Goal: Task Accomplishment & Management: Use online tool/utility

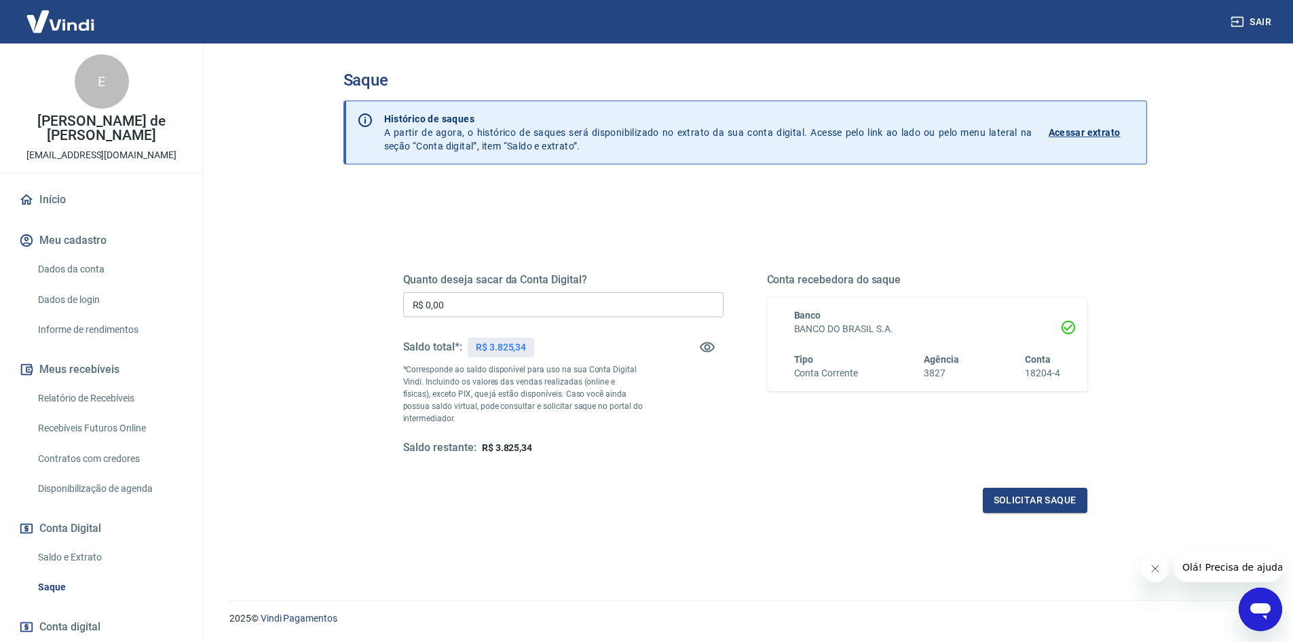
click at [625, 314] on input "R$ 0,00" at bounding box center [563, 304] width 320 height 25
type input "R$ 3.825,34"
click at [1041, 495] on button "Solicitar saque" at bounding box center [1035, 499] width 105 height 25
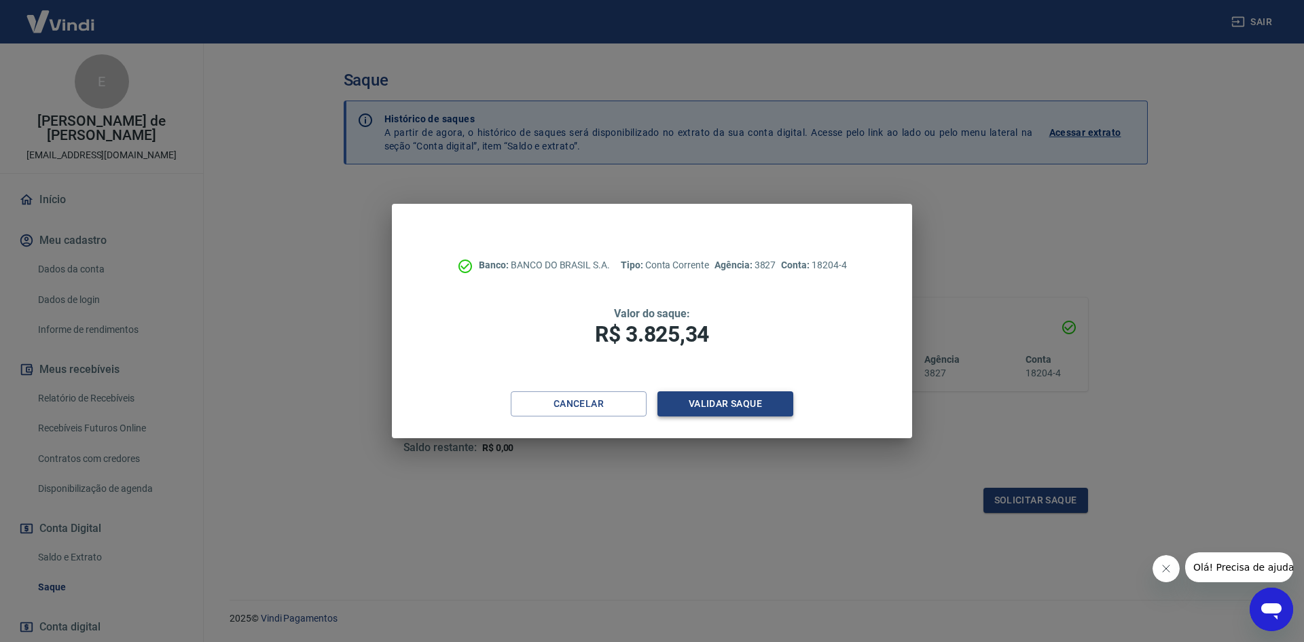
click at [748, 408] on button "Validar saque" at bounding box center [725, 403] width 136 height 25
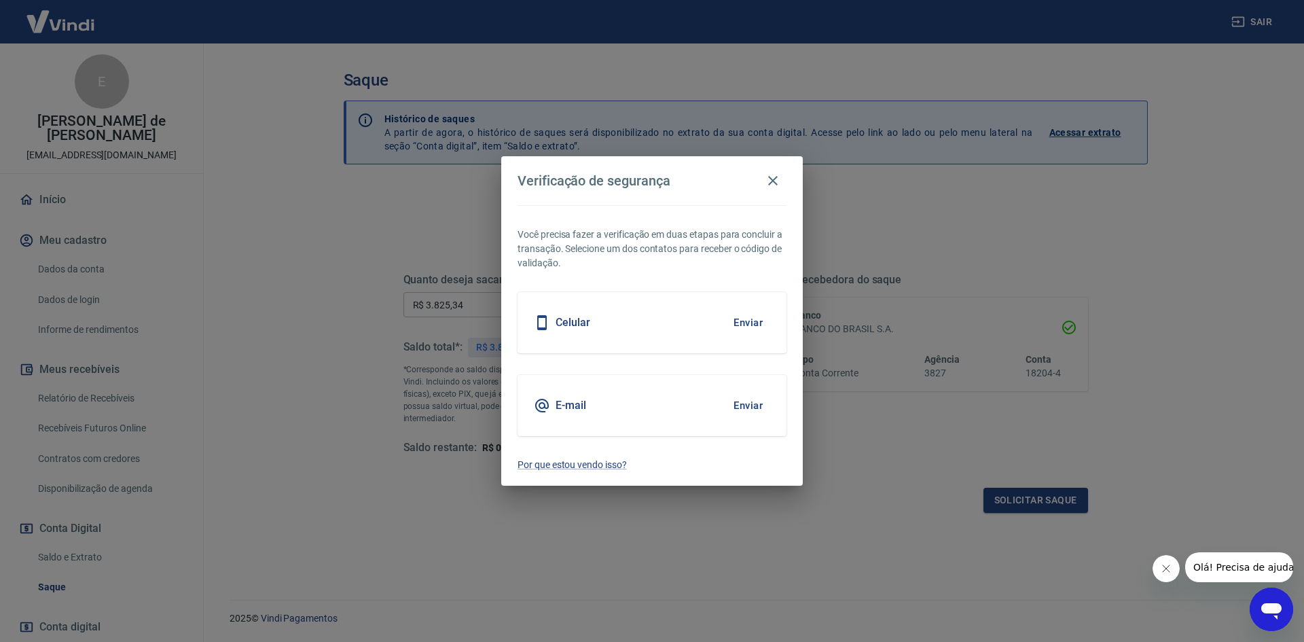
click at [750, 404] on button "Enviar" at bounding box center [748, 405] width 44 height 29
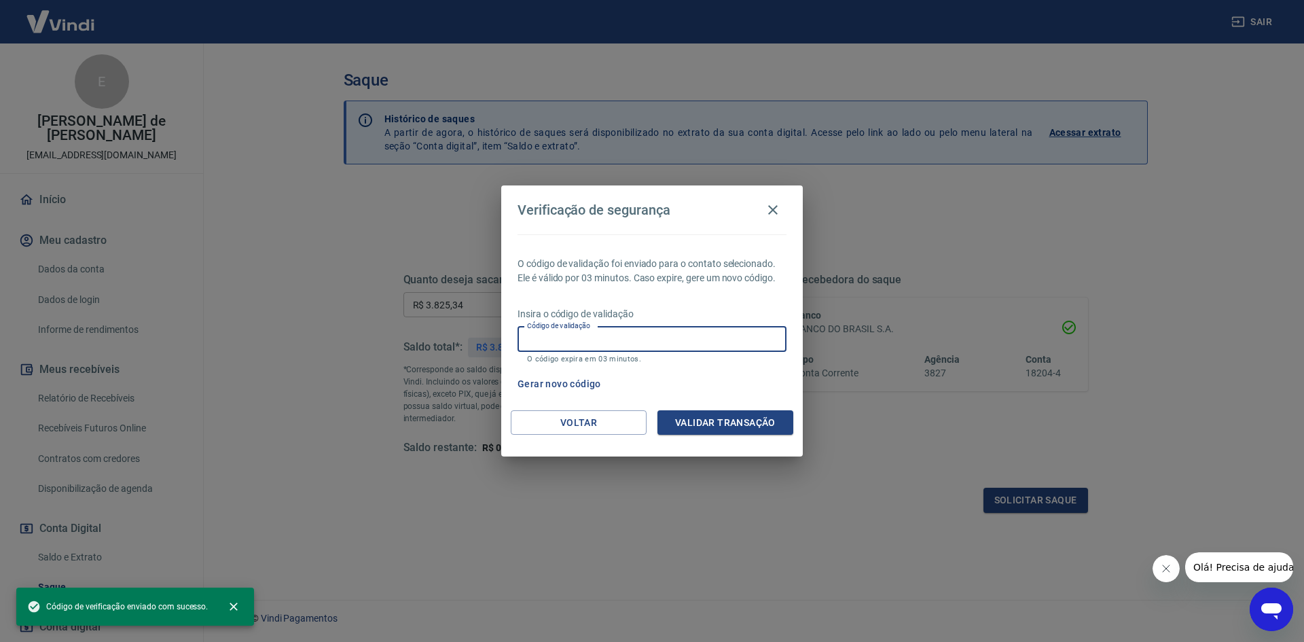
click at [704, 335] on input "Código de validação" at bounding box center [651, 339] width 269 height 25
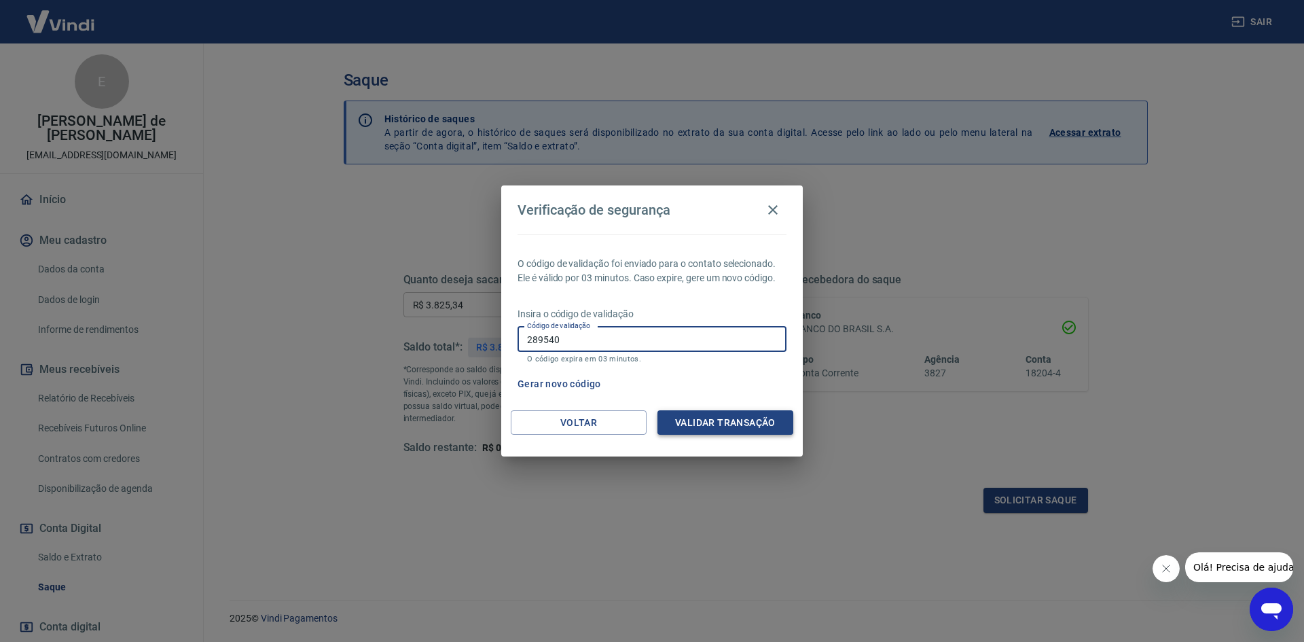
type input "289540"
click at [681, 430] on button "Validar transação" at bounding box center [725, 422] width 136 height 25
